Goal: Manage account settings

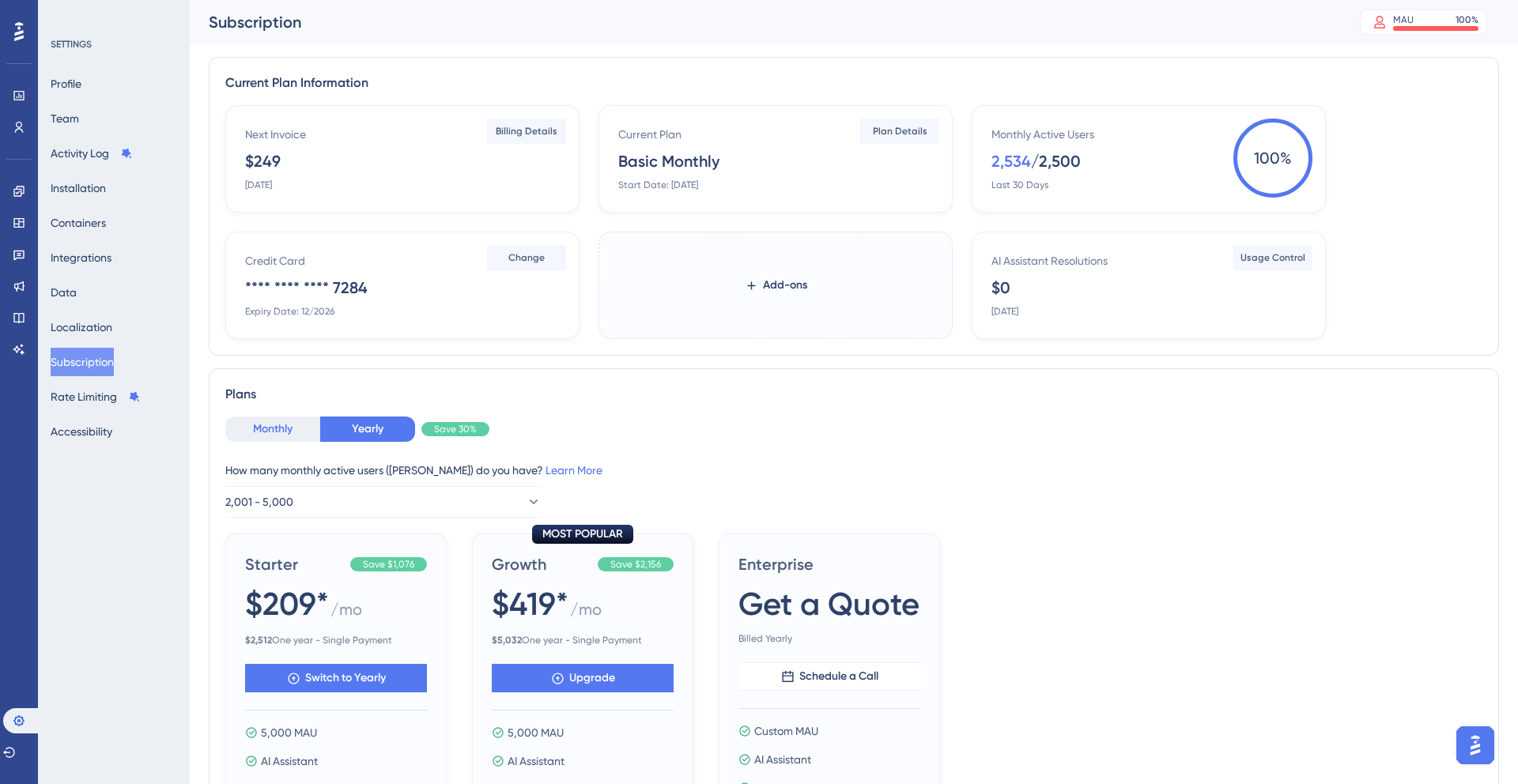
click at [269, 440] on button "Monthly" at bounding box center [273, 428] width 95 height 25
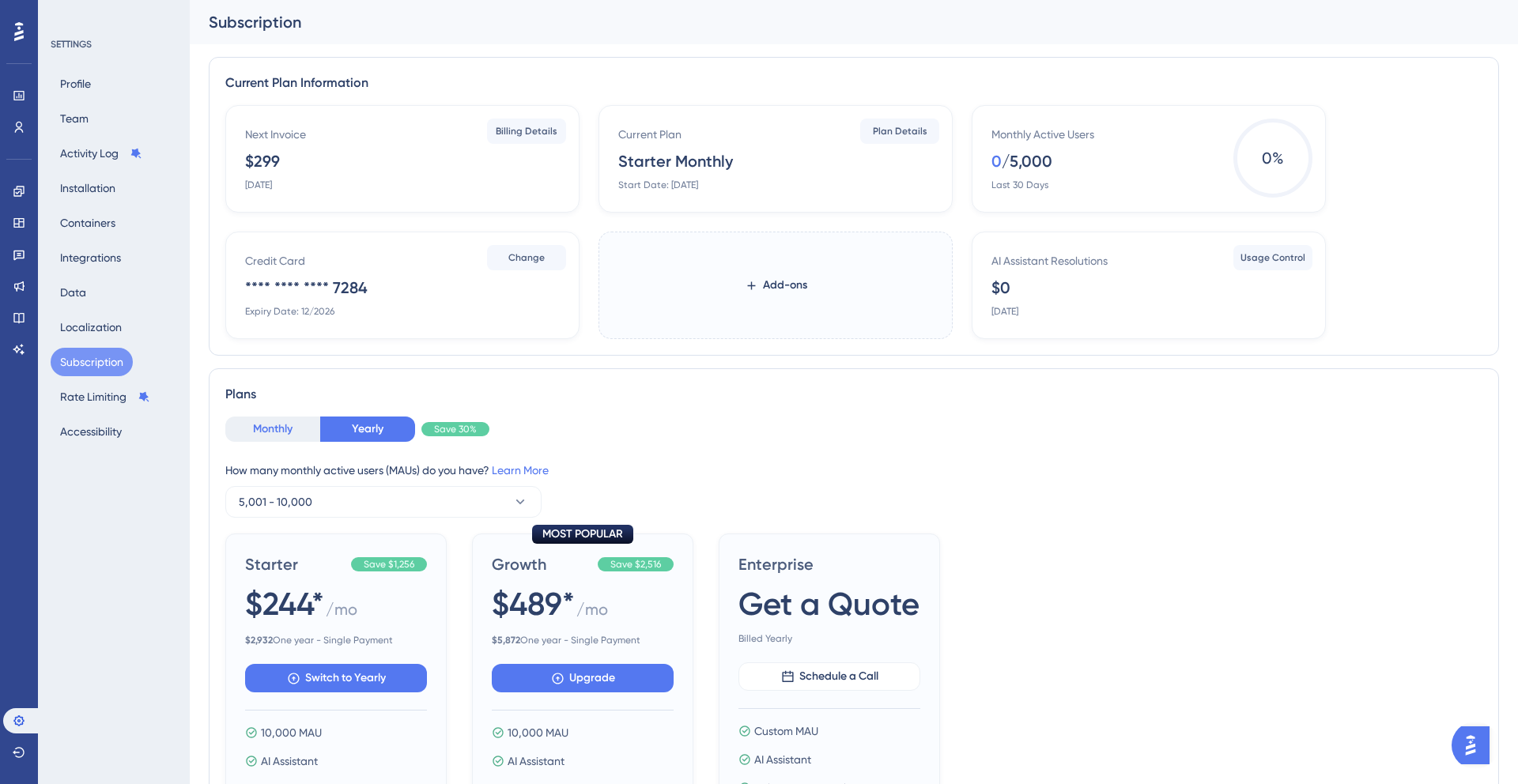
click at [281, 432] on button "Monthly" at bounding box center [273, 428] width 95 height 25
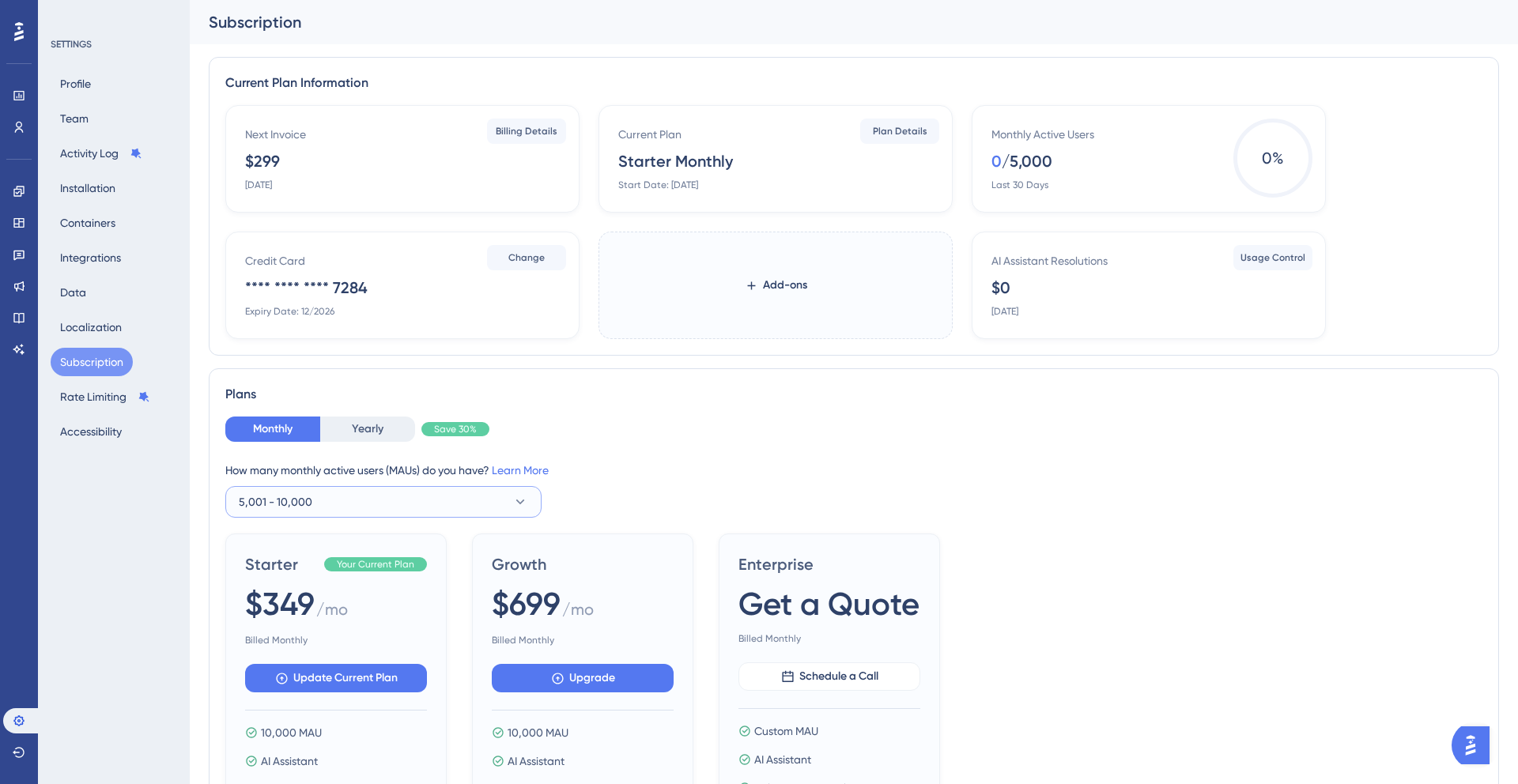
click at [517, 502] on icon at bounding box center [520, 502] width 16 height 16
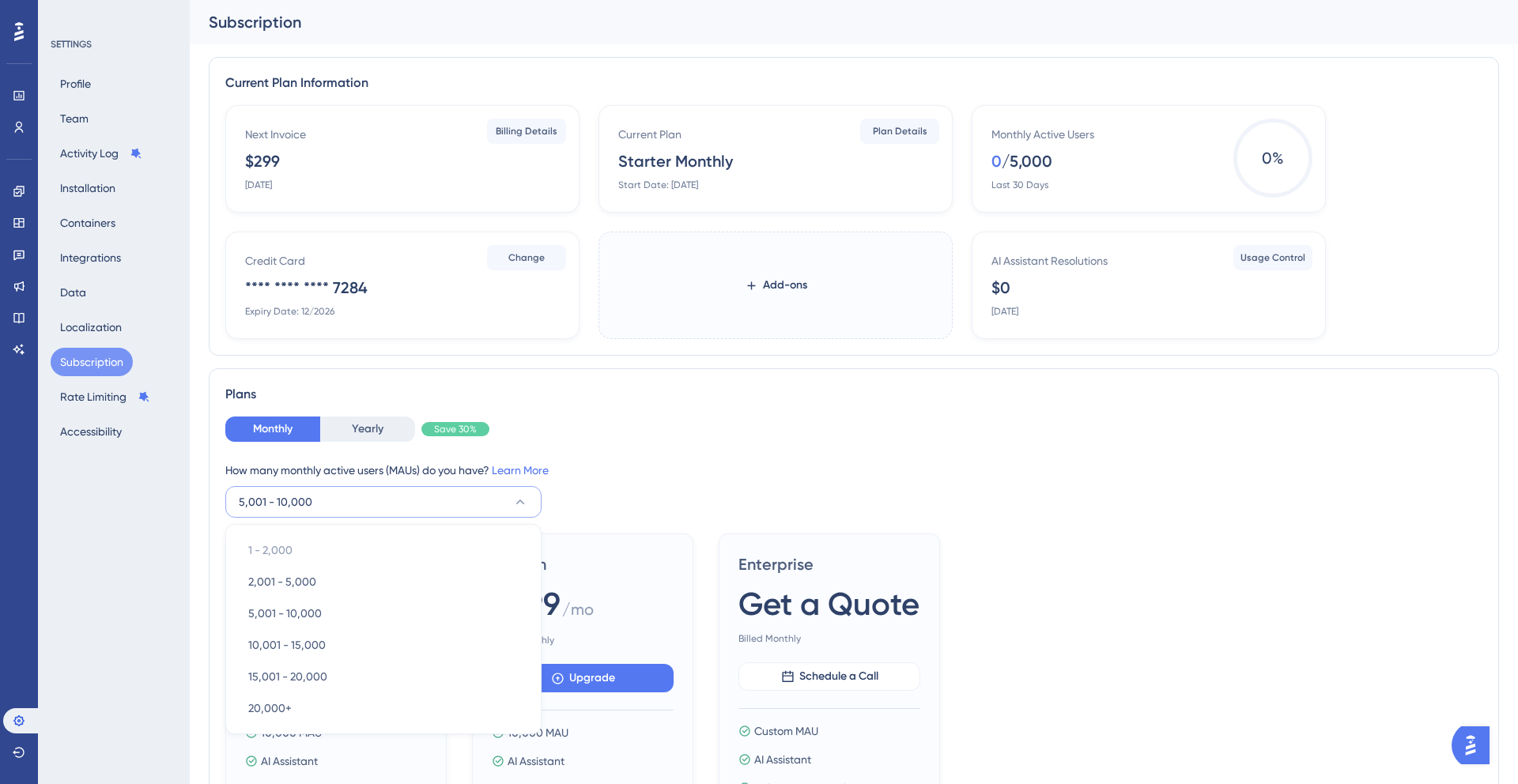
scroll to position [237, 0]
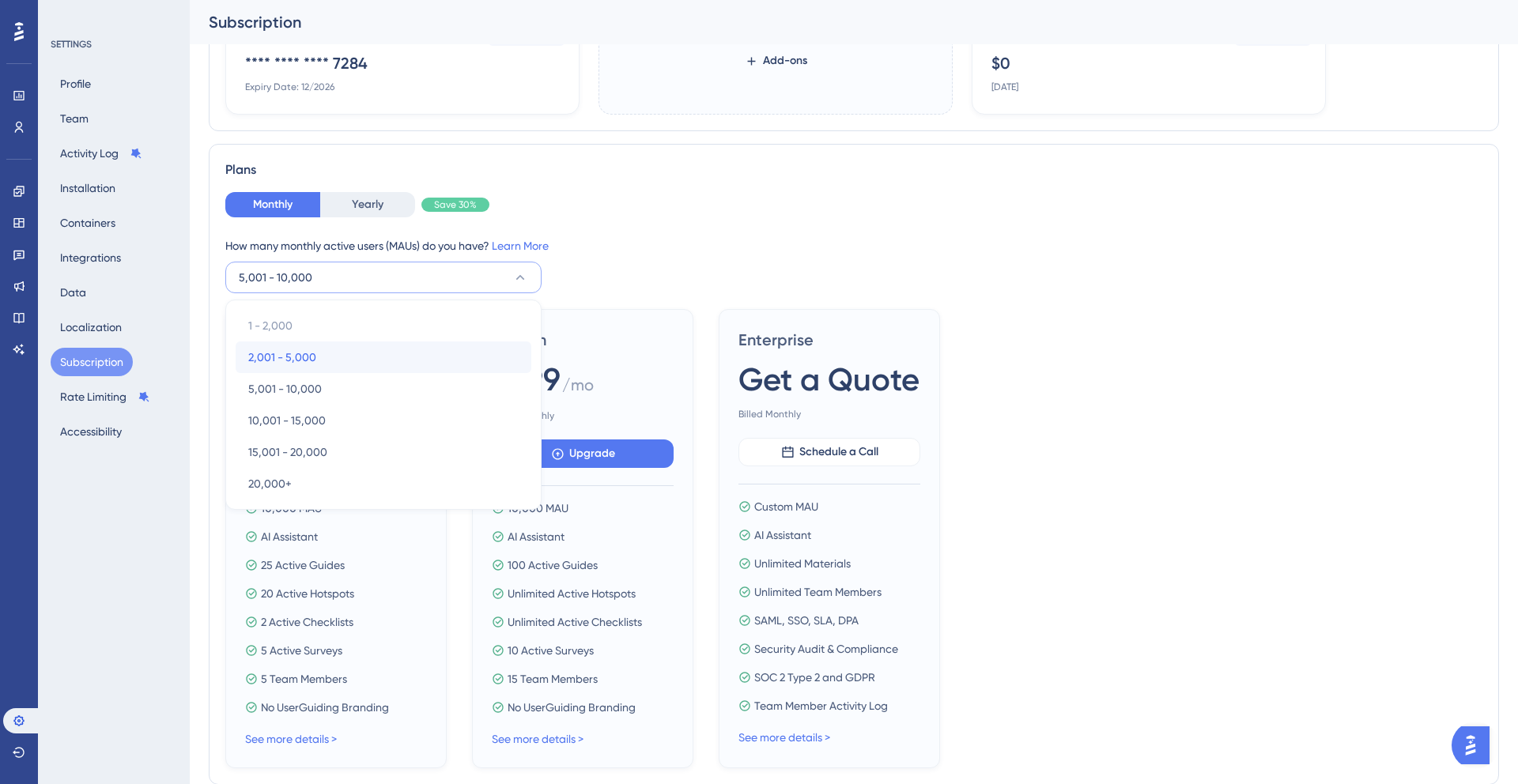
click at [325, 356] on div "2,001 - 5,000 2,001 - 5,000" at bounding box center [383, 357] width 270 height 32
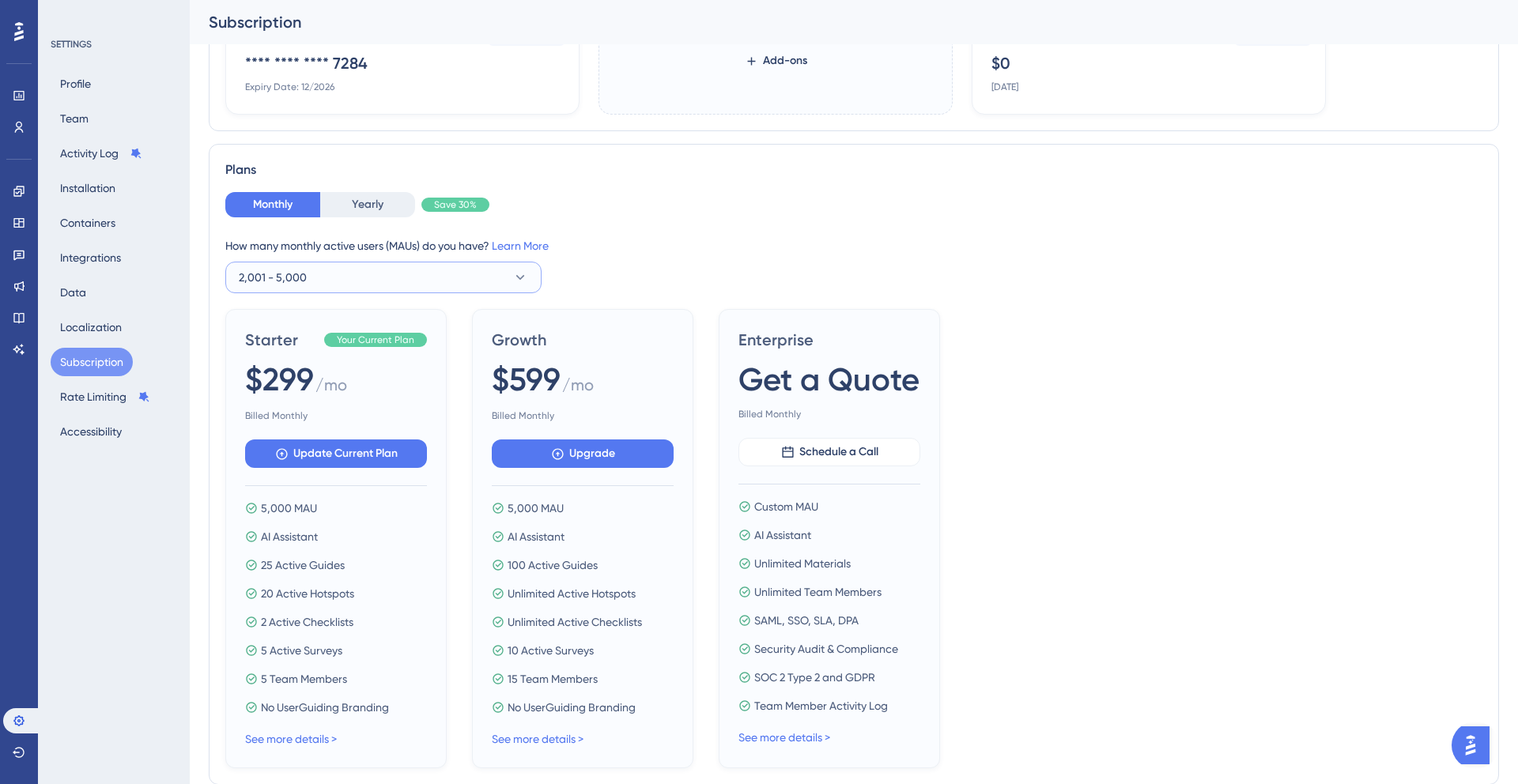
click at [410, 273] on button "2,001 - 5,000" at bounding box center [383, 277] width 316 height 32
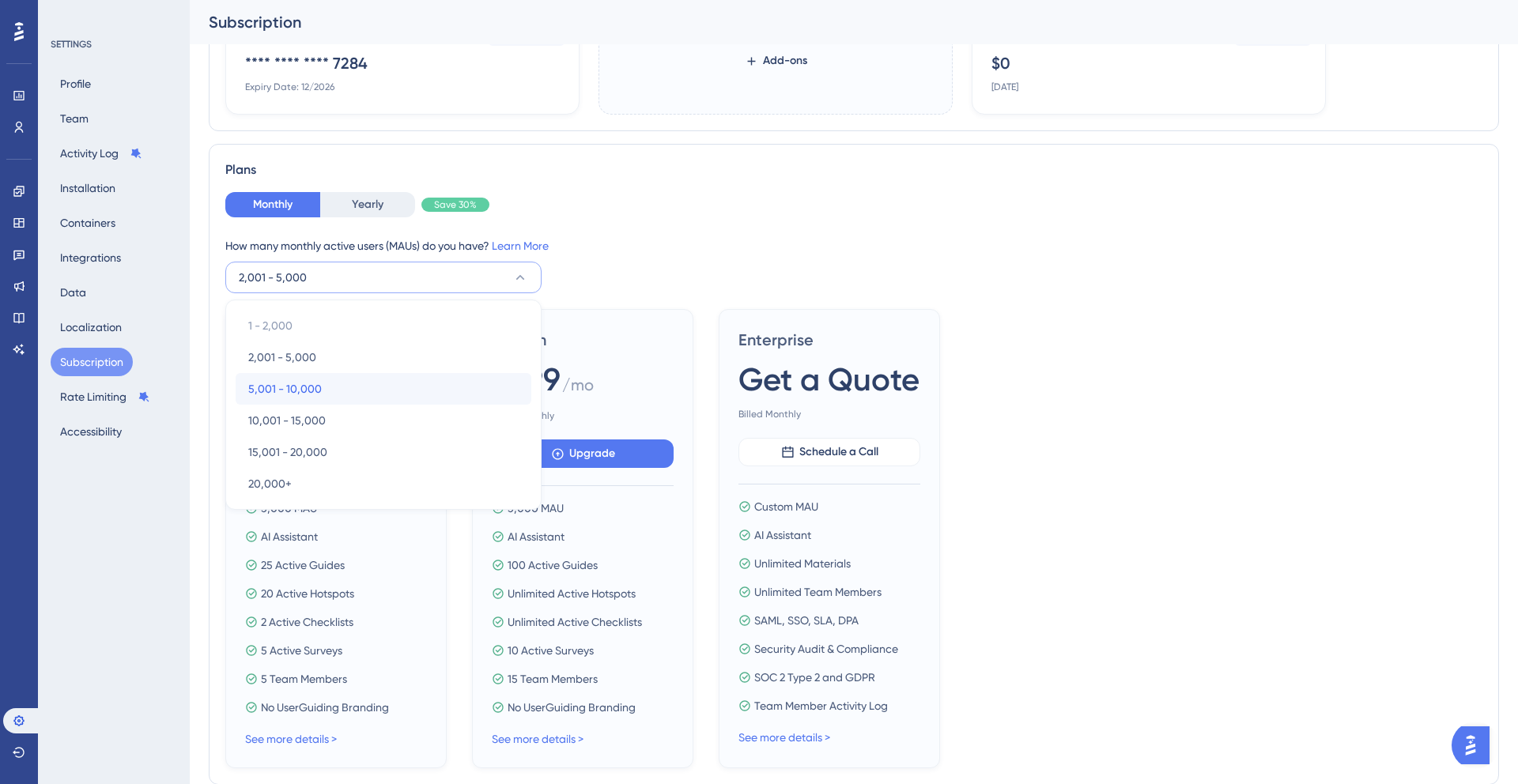
click at [351, 382] on div "5,001 - 10,000 5,001 - 10,000" at bounding box center [383, 389] width 270 height 32
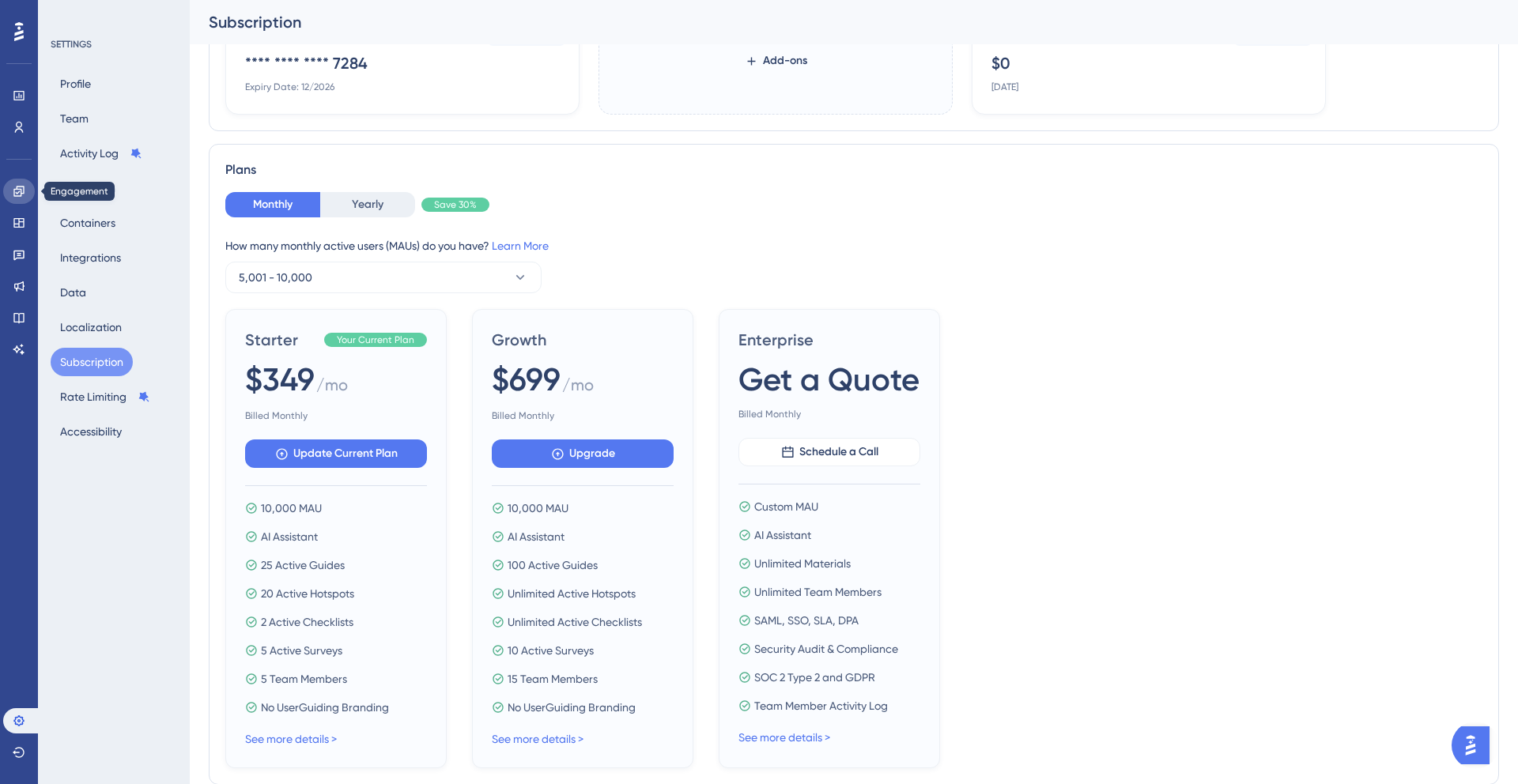
click at [16, 196] on icon at bounding box center [19, 191] width 10 height 10
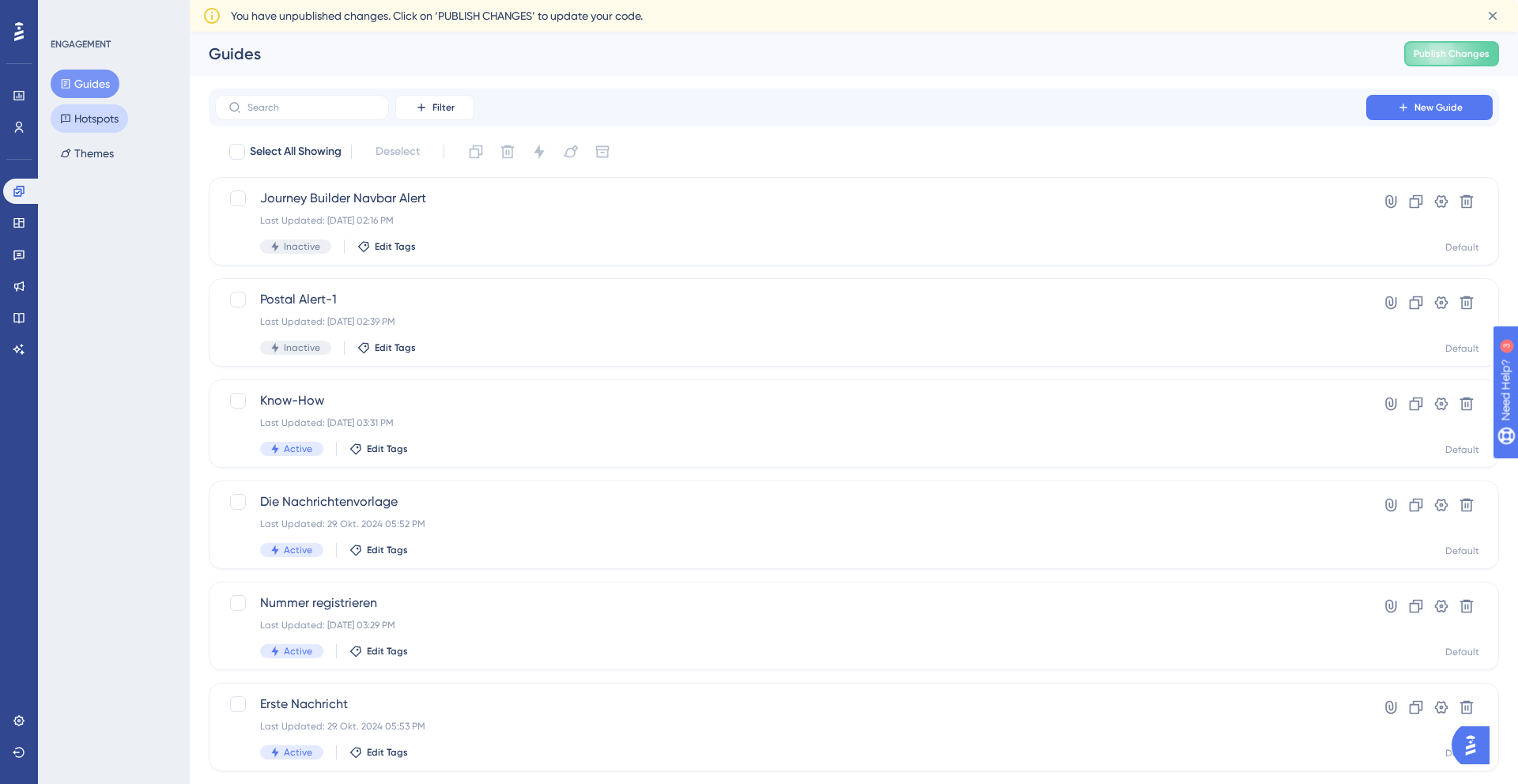
click at [79, 119] on button "Hotspots" at bounding box center [89, 119] width 78 height 29
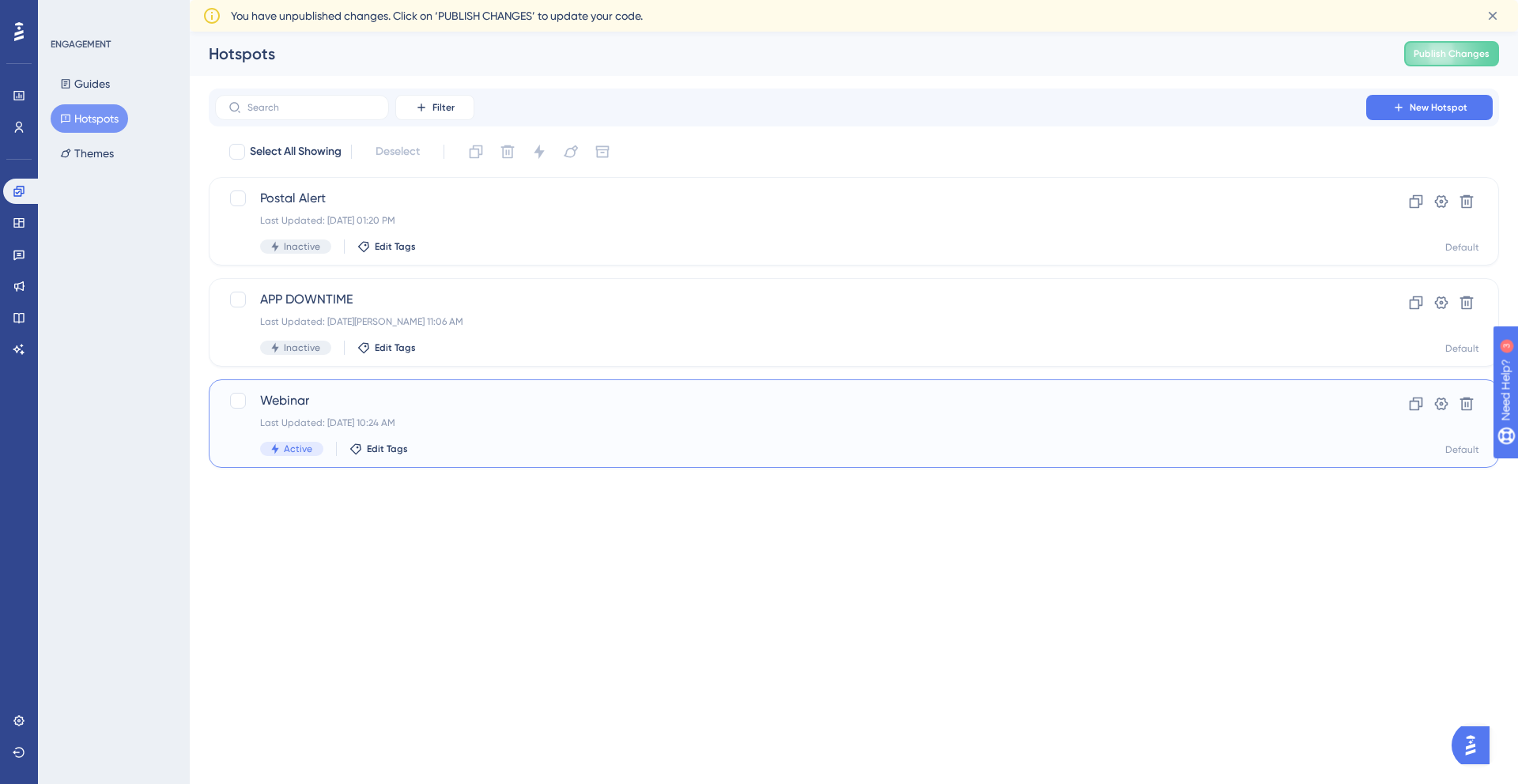
click at [417, 397] on span "Webinar" at bounding box center [790, 401] width 1061 height 19
